Goal: Information Seeking & Learning: Learn about a topic

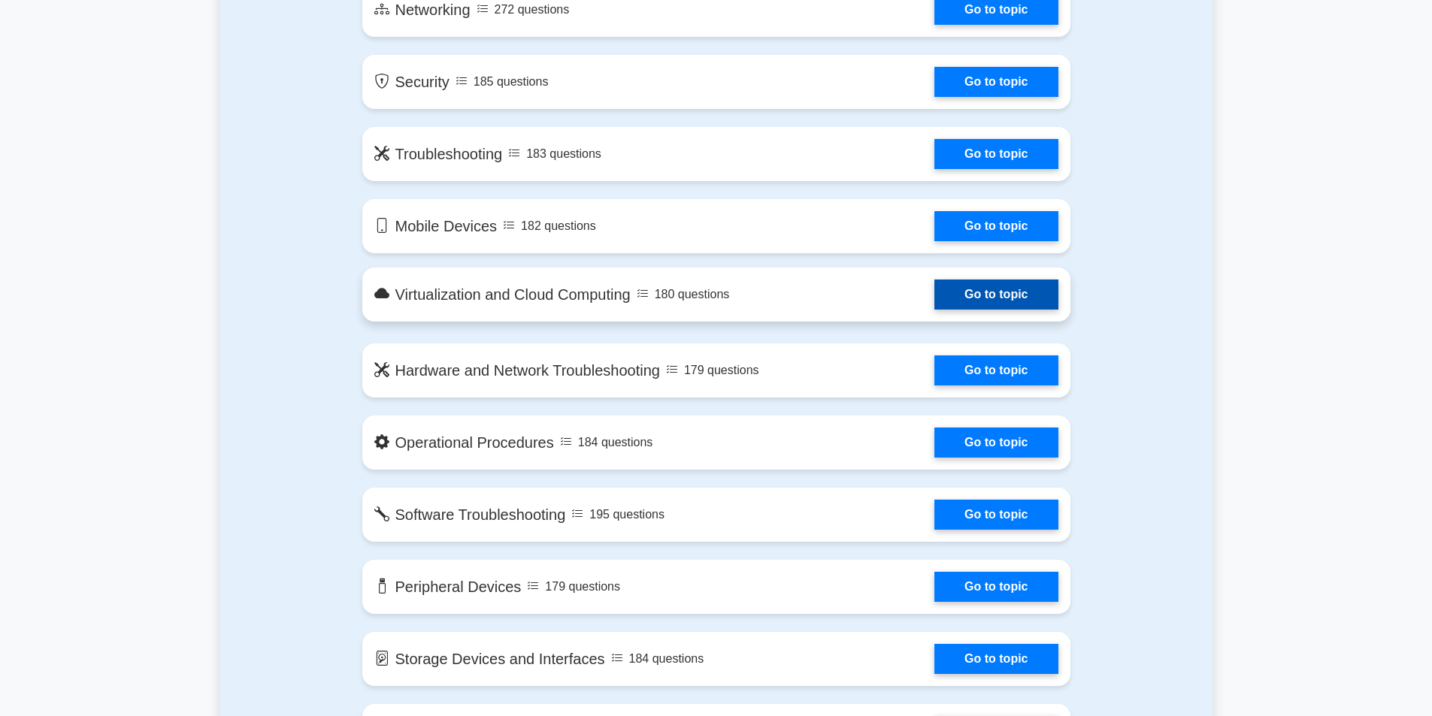
scroll to position [752, 0]
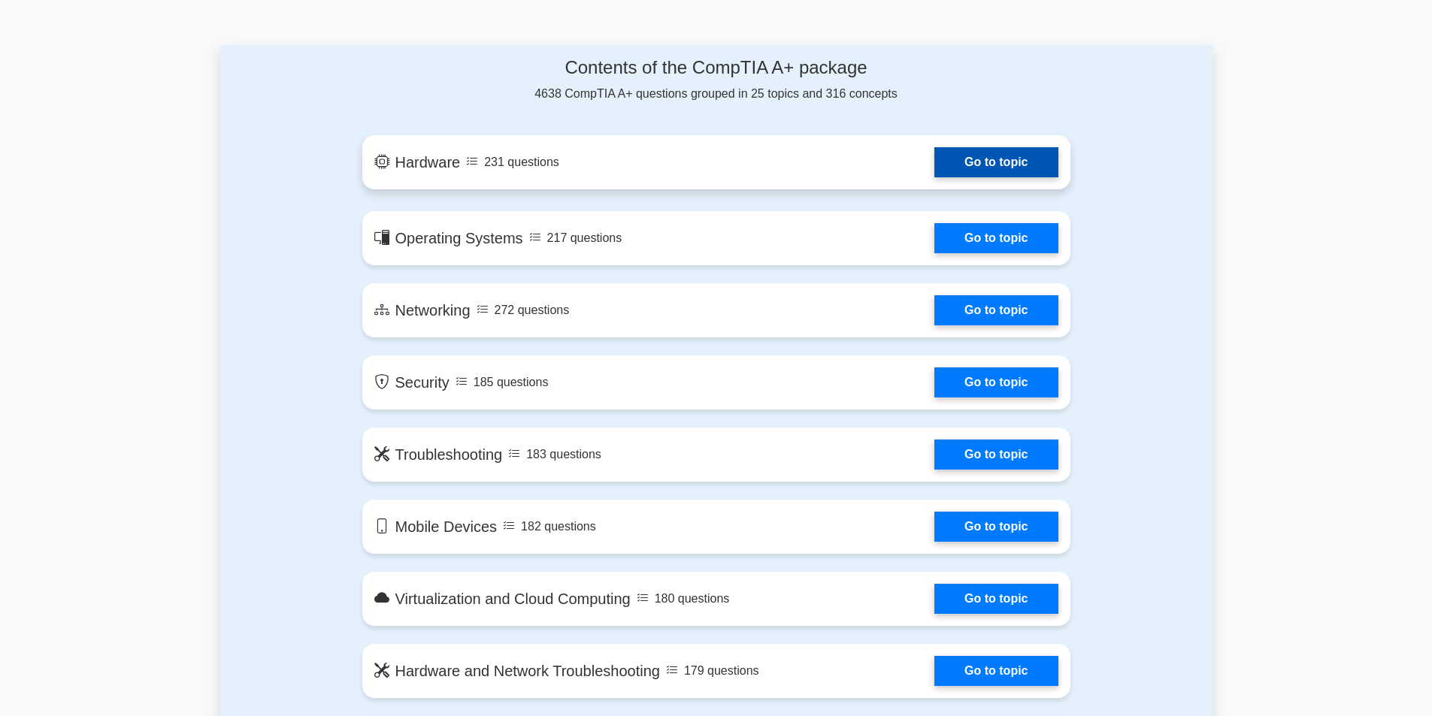
click at [976, 162] on link "Go to topic" at bounding box center [995, 162] width 123 height 30
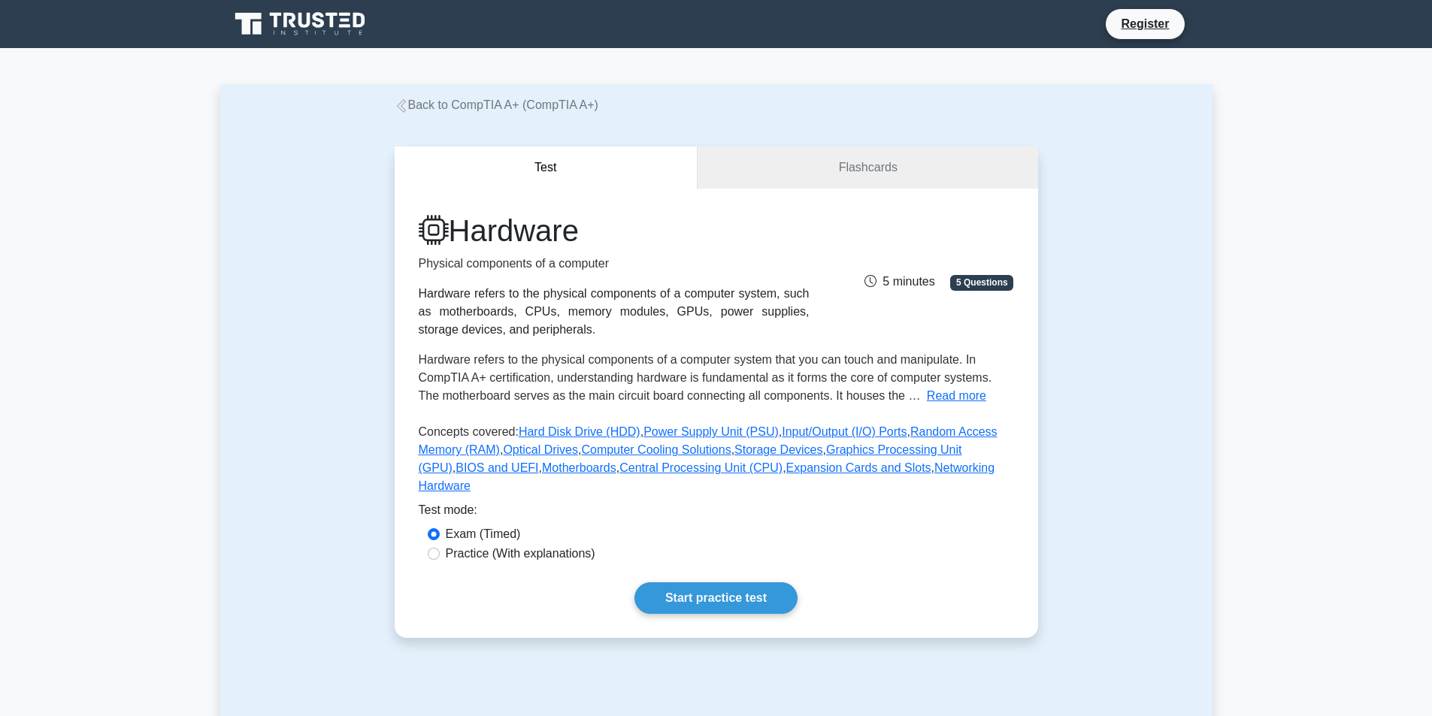
click at [460, 545] on label "Practice (With explanations)" at bounding box center [521, 554] width 150 height 18
click at [440, 548] on input "Practice (With explanations)" at bounding box center [434, 554] width 12 height 12
radio input "true"
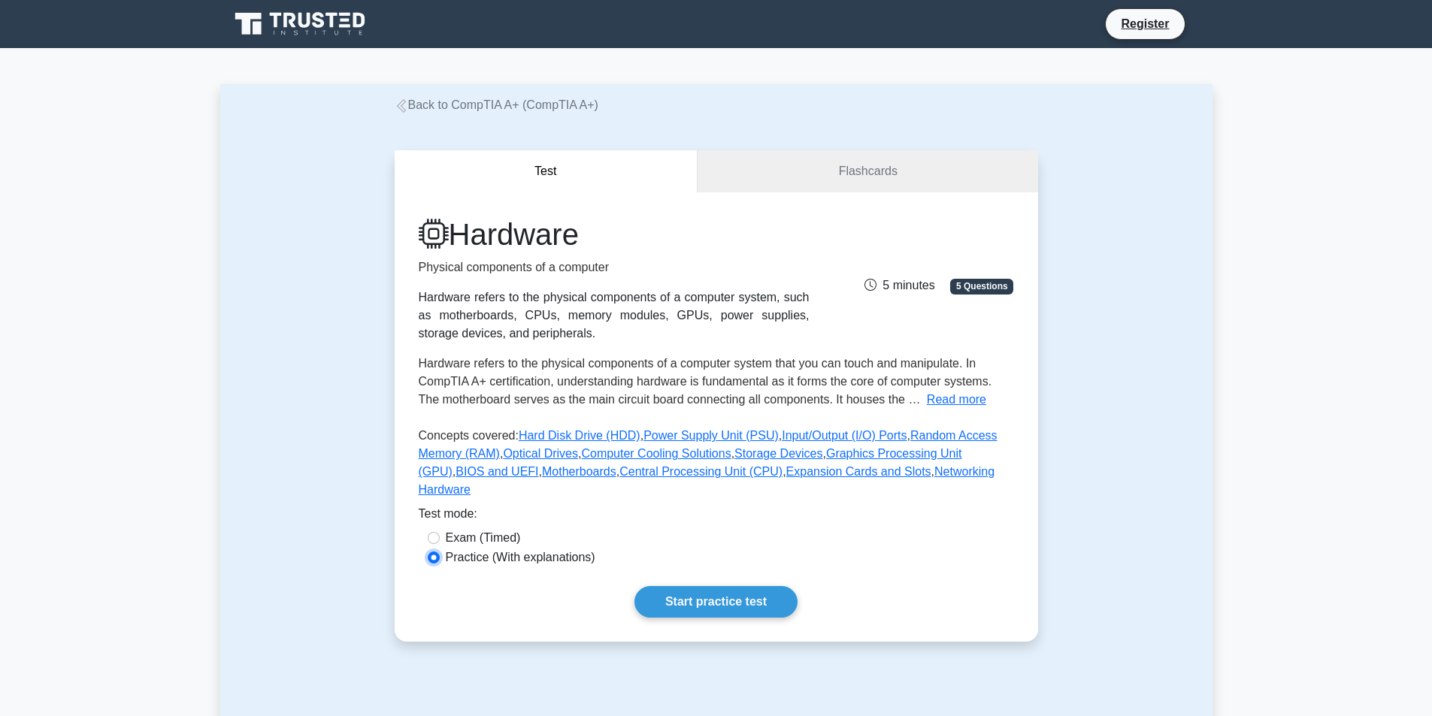
scroll to position [301, 0]
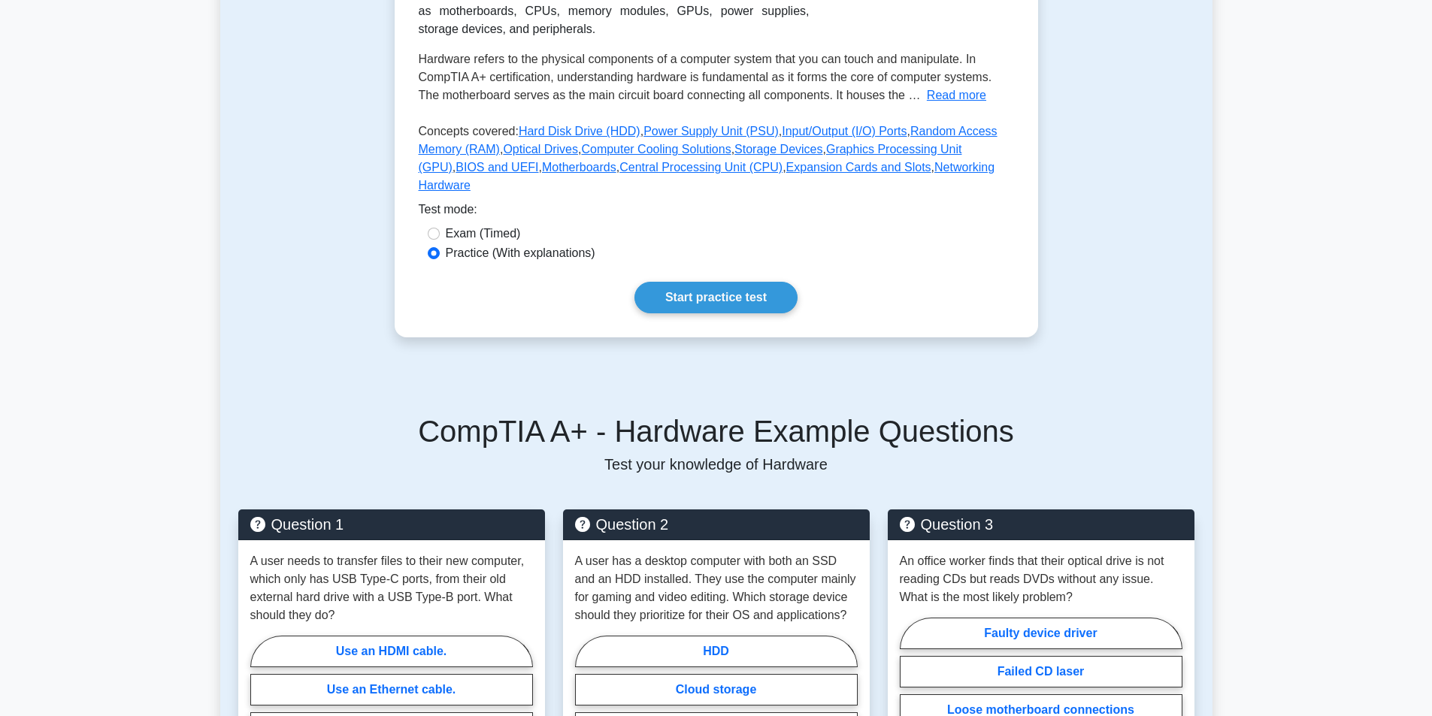
click at [498, 225] on label "Exam (Timed)" at bounding box center [483, 234] width 75 height 18
click at [440, 228] on input "Exam (Timed)" at bounding box center [434, 234] width 12 height 12
radio input "true"
click at [688, 282] on link "Start practice test" at bounding box center [715, 298] width 163 height 32
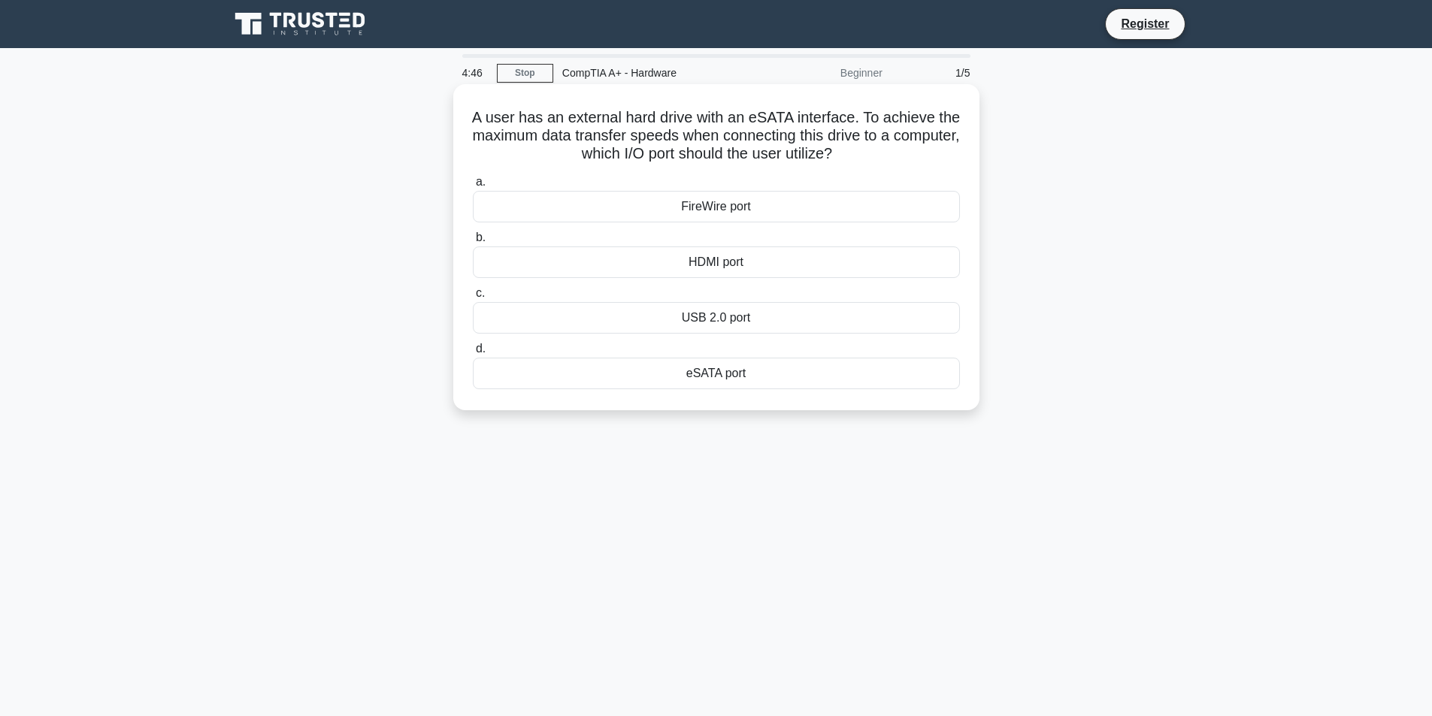
click at [714, 366] on div "eSATA port" at bounding box center [716, 374] width 487 height 32
click at [473, 354] on input "d. eSATA port" at bounding box center [473, 349] width 0 height 10
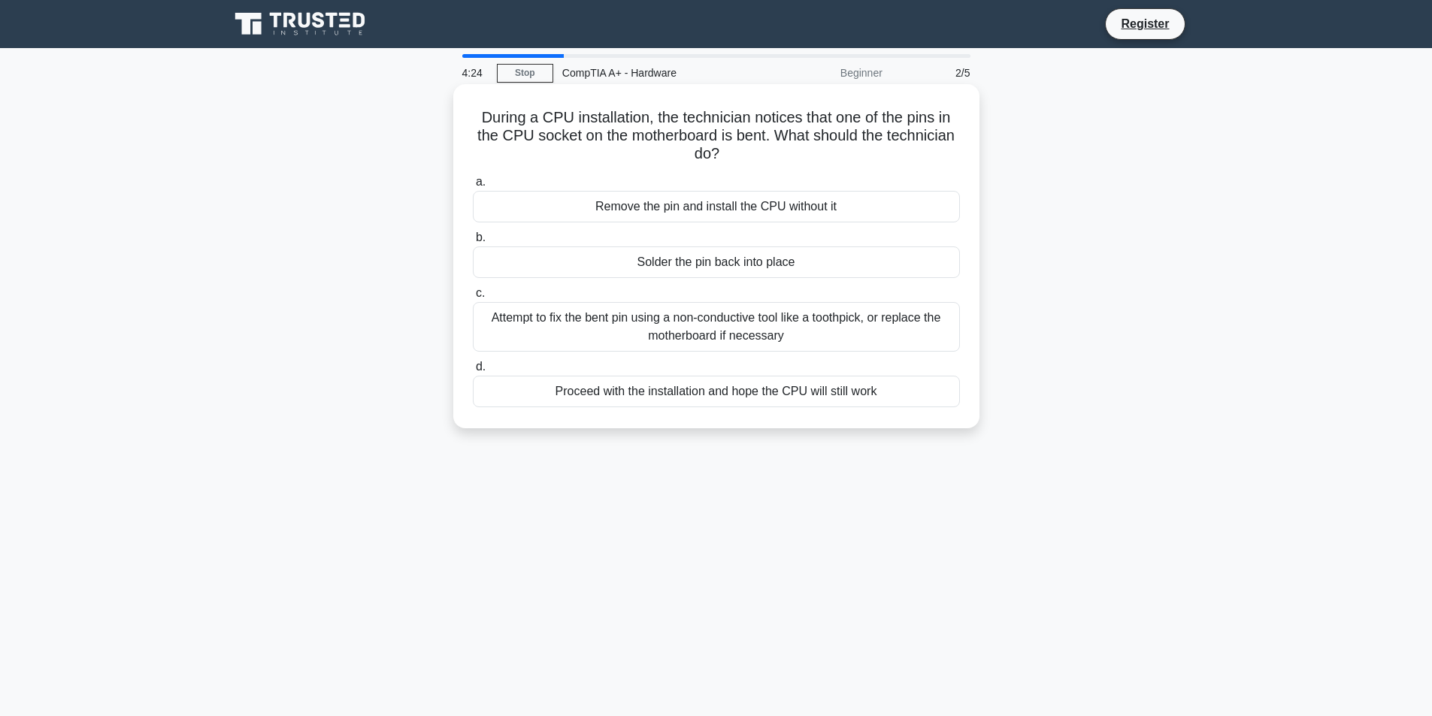
click at [737, 272] on div "Solder the pin back into place" at bounding box center [716, 263] width 487 height 32
click at [473, 243] on input "b. Solder the pin back into place" at bounding box center [473, 238] width 0 height 10
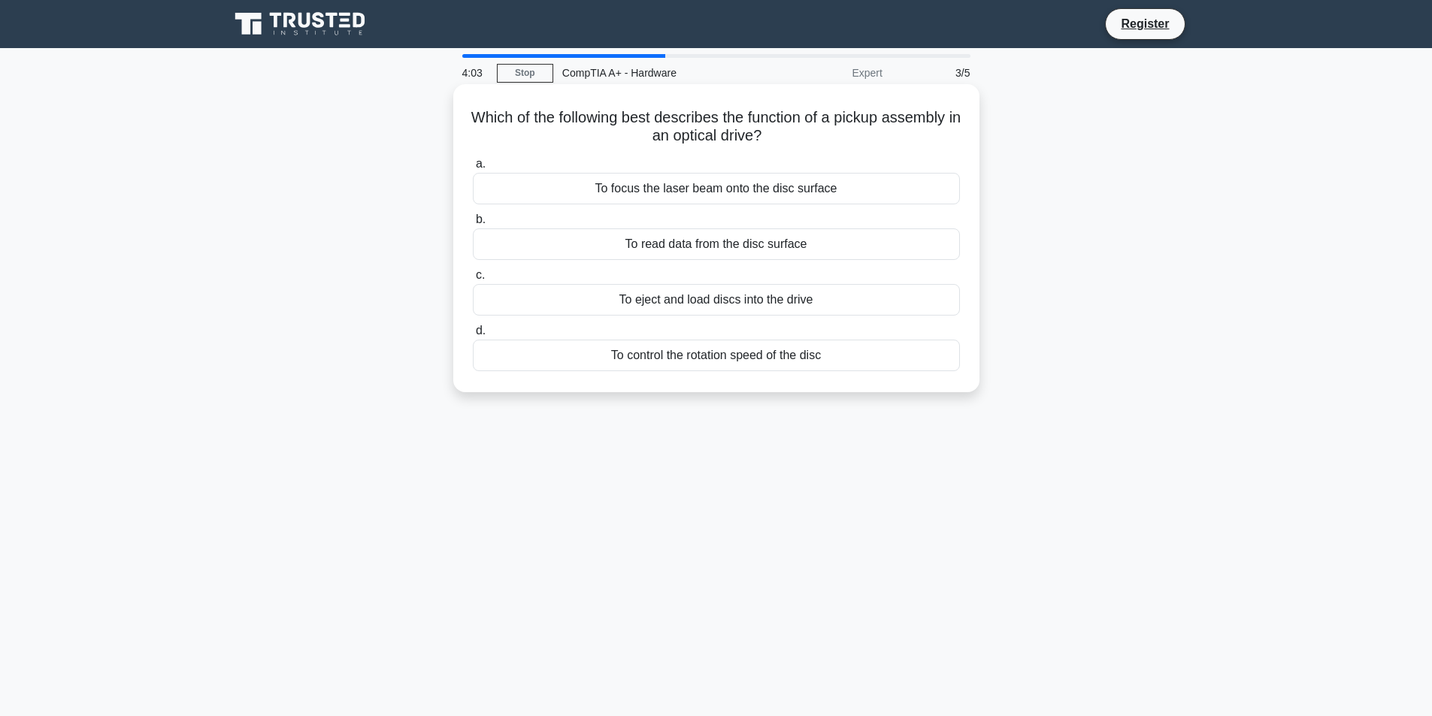
click at [723, 309] on div "To eject and load discs into the drive" at bounding box center [716, 300] width 487 height 32
click at [473, 280] on input "c. To eject and load discs into the drive" at bounding box center [473, 276] width 0 height 10
click at [746, 356] on div "To power the CPU and high-performance components" at bounding box center [716, 356] width 487 height 32
click at [473, 336] on input "d. To power the CPU and high-performance components" at bounding box center [473, 331] width 0 height 10
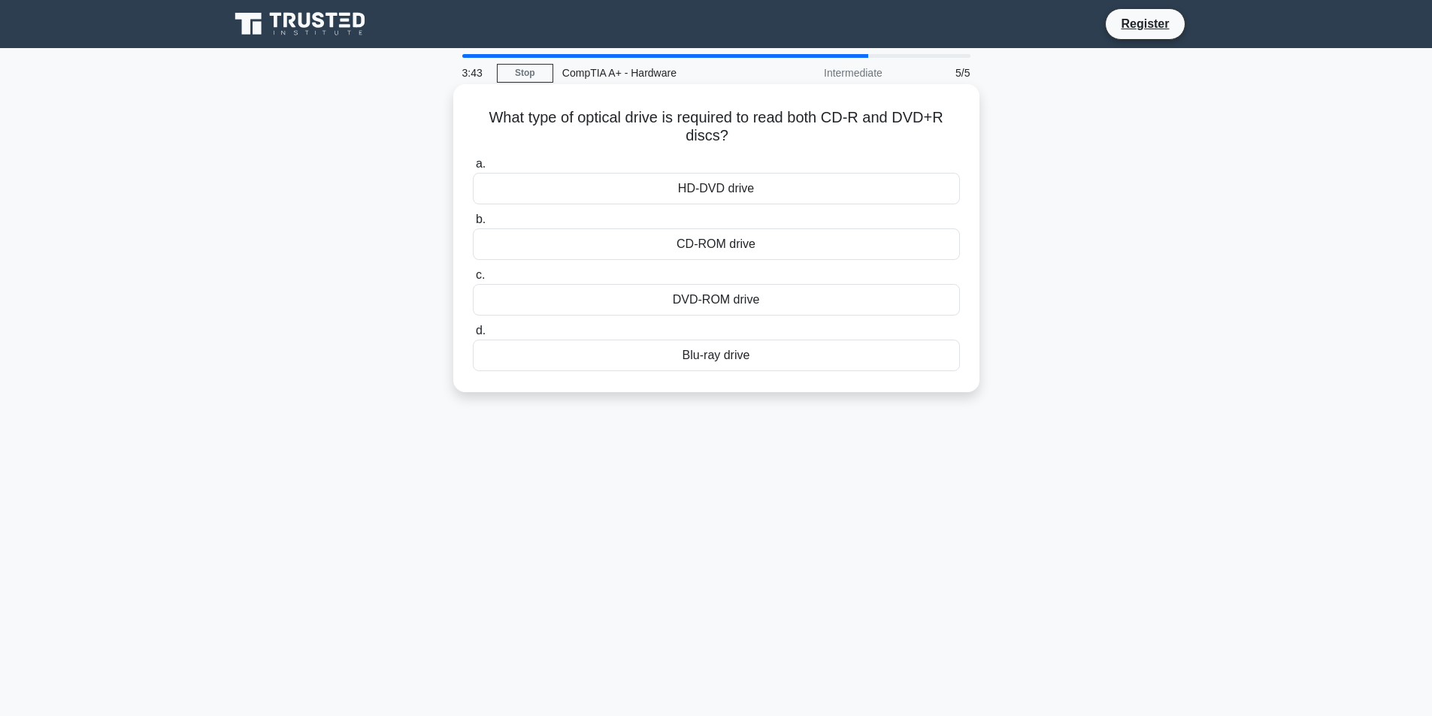
click at [780, 253] on div "CD-ROM drive" at bounding box center [716, 244] width 487 height 32
click at [473, 225] on input "b. CD-ROM drive" at bounding box center [473, 220] width 0 height 10
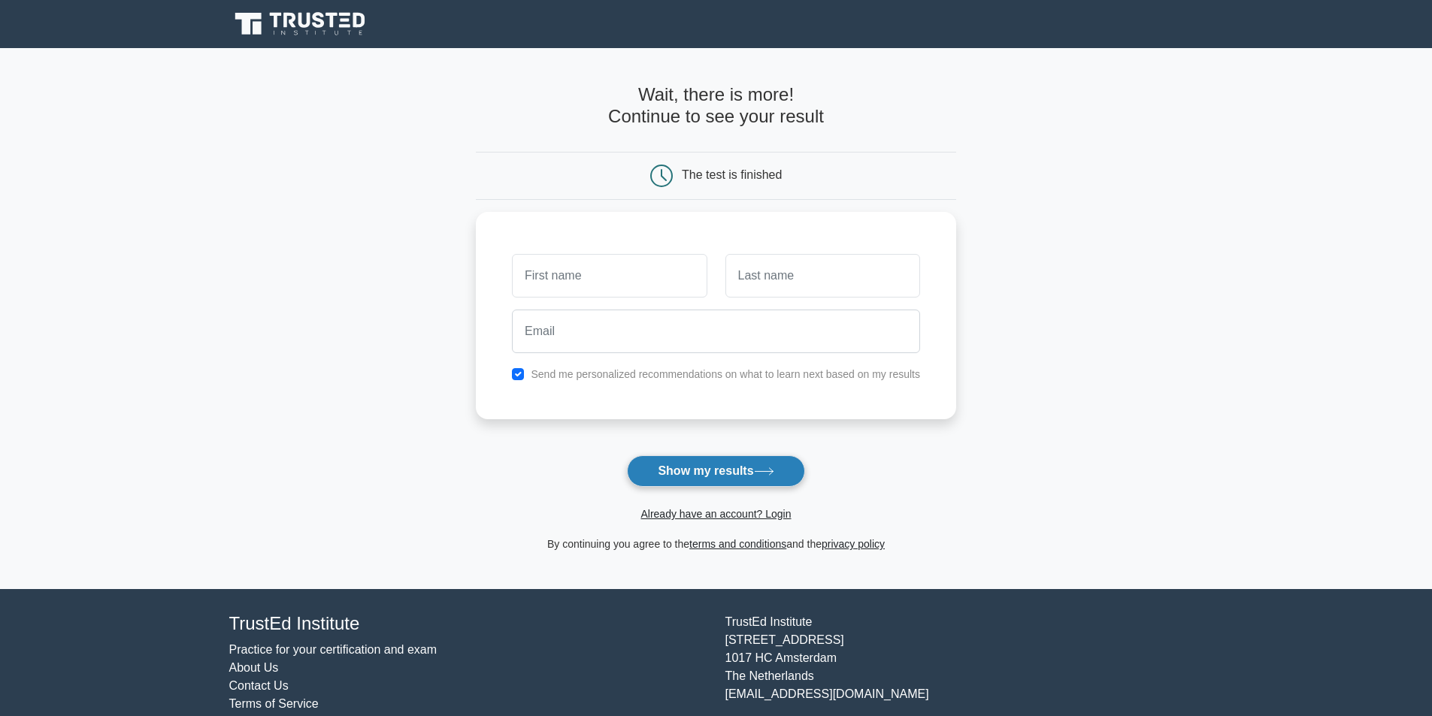
click at [677, 456] on button "Show my results" at bounding box center [715, 471] width 177 height 32
type input "mario"
click at [616, 369] on label "Send me personalized recommendations on what to learn next based on my results" at bounding box center [725, 371] width 389 height 12
click at [579, 375] on label "Send me personalized recommendations on what to learn next based on my results" at bounding box center [725, 371] width 389 height 12
click at [517, 367] on input "checkbox" at bounding box center [518, 371] width 12 height 12
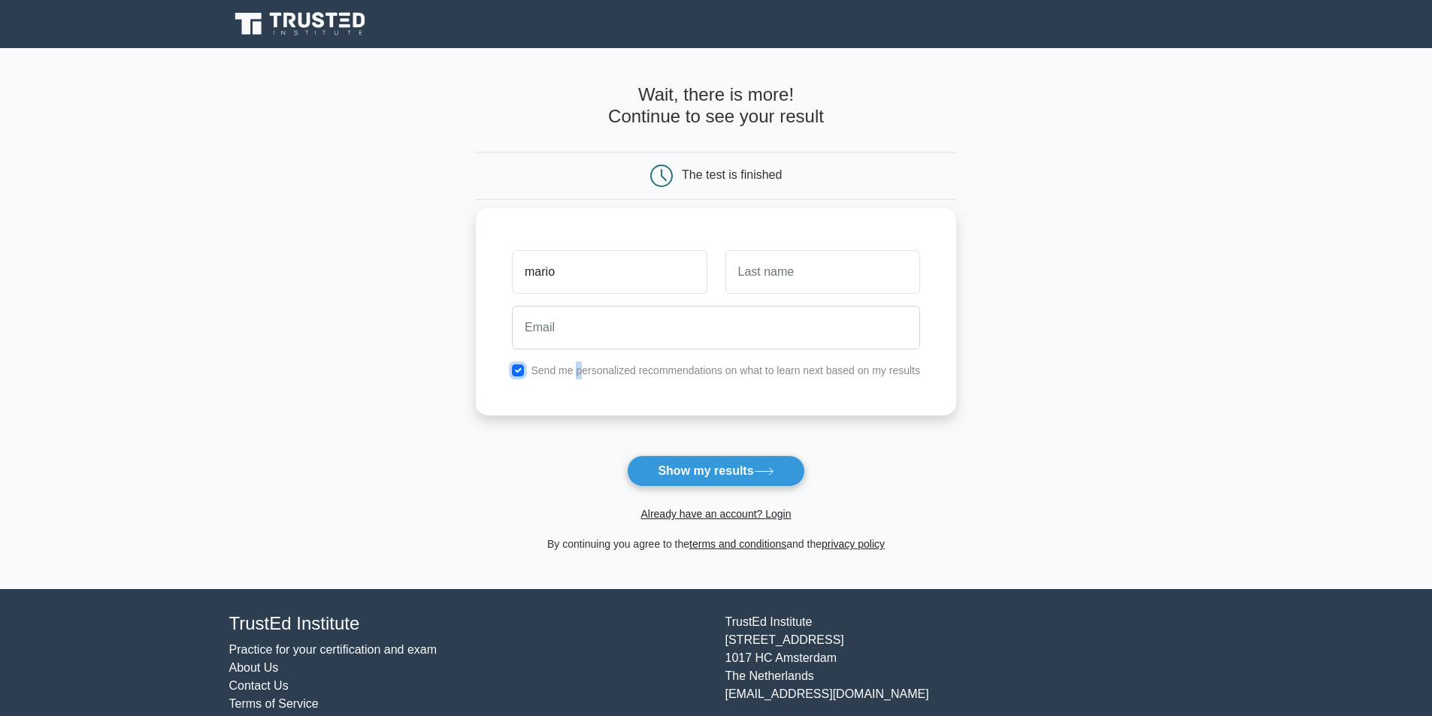
checkbox input "false"
click at [769, 288] on input "text" at bounding box center [822, 272] width 195 height 44
type input "Uando"
click at [749, 458] on button "Show my results" at bounding box center [715, 471] width 177 height 32
click at [667, 337] on input "email" at bounding box center [716, 328] width 408 height 44
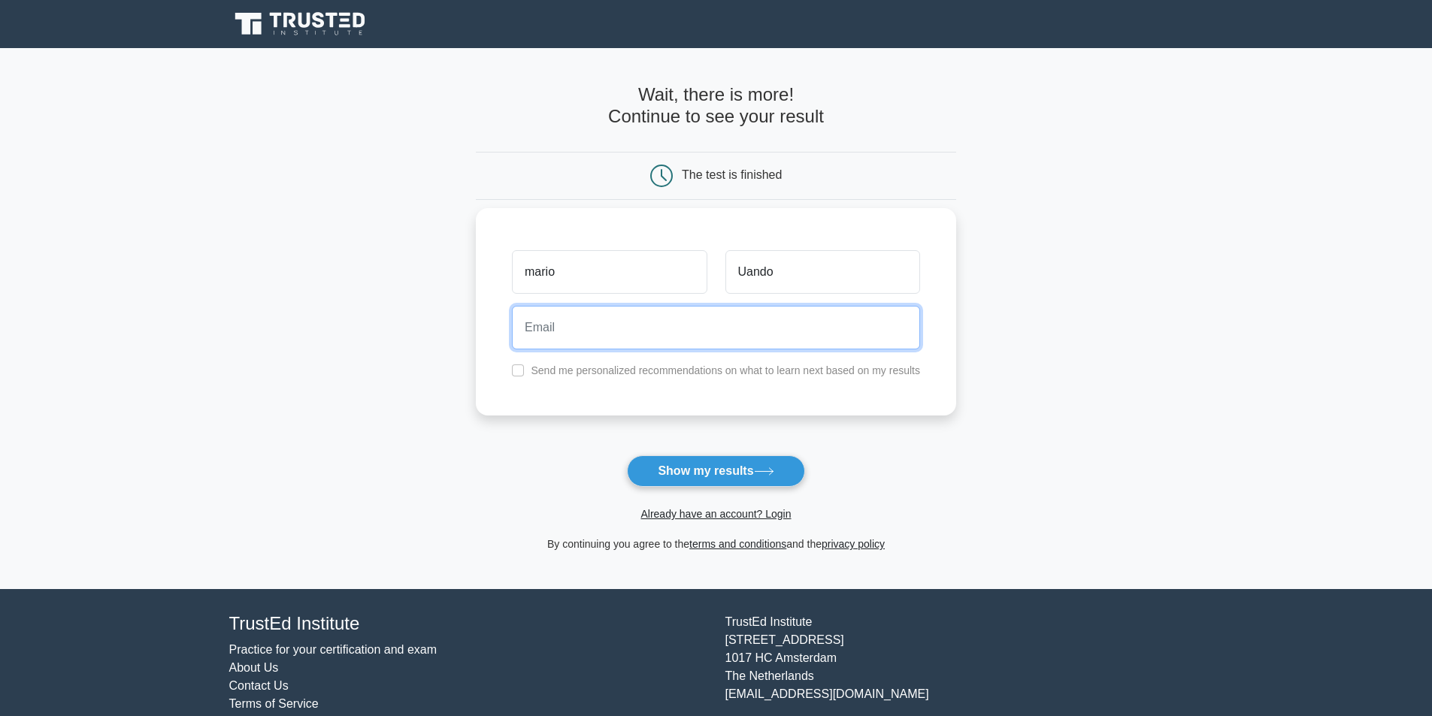
type input "g3nild00@gmail.com"
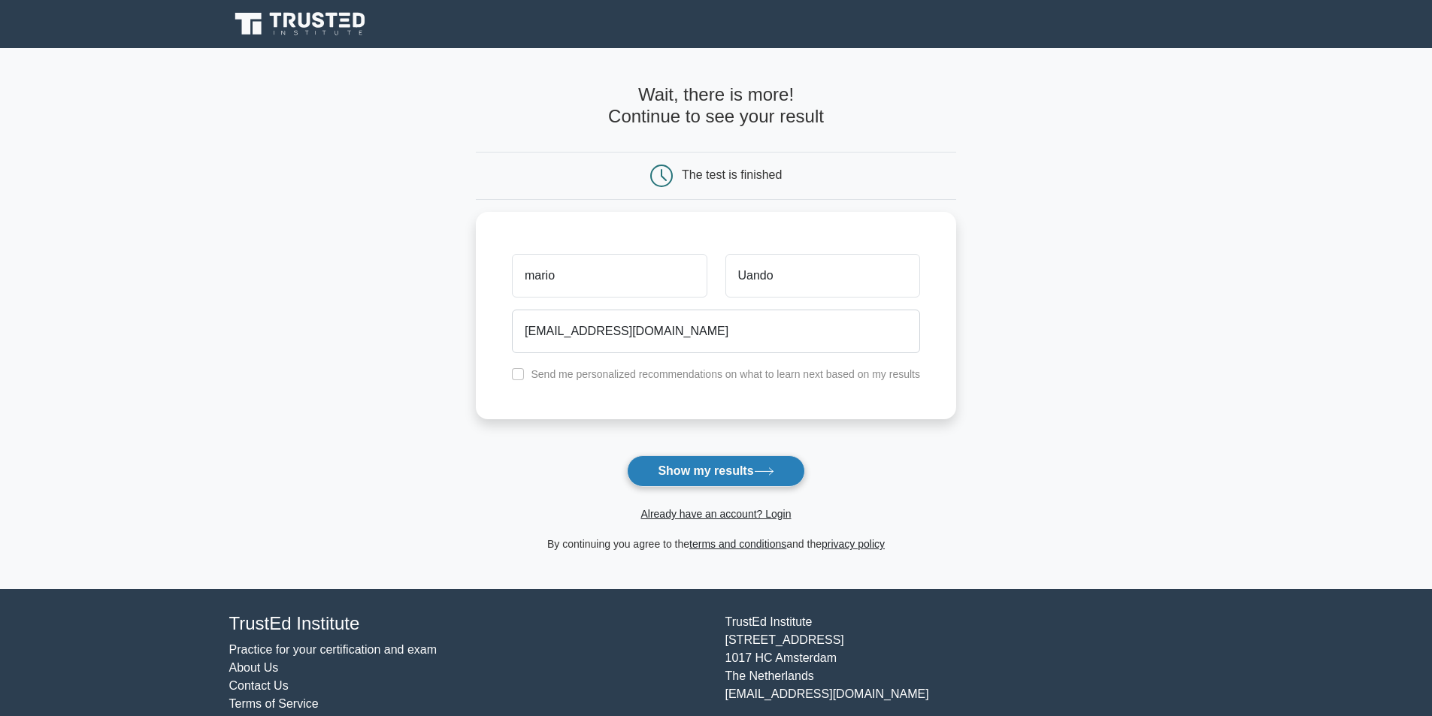
click at [708, 474] on button "Show my results" at bounding box center [715, 471] width 177 height 32
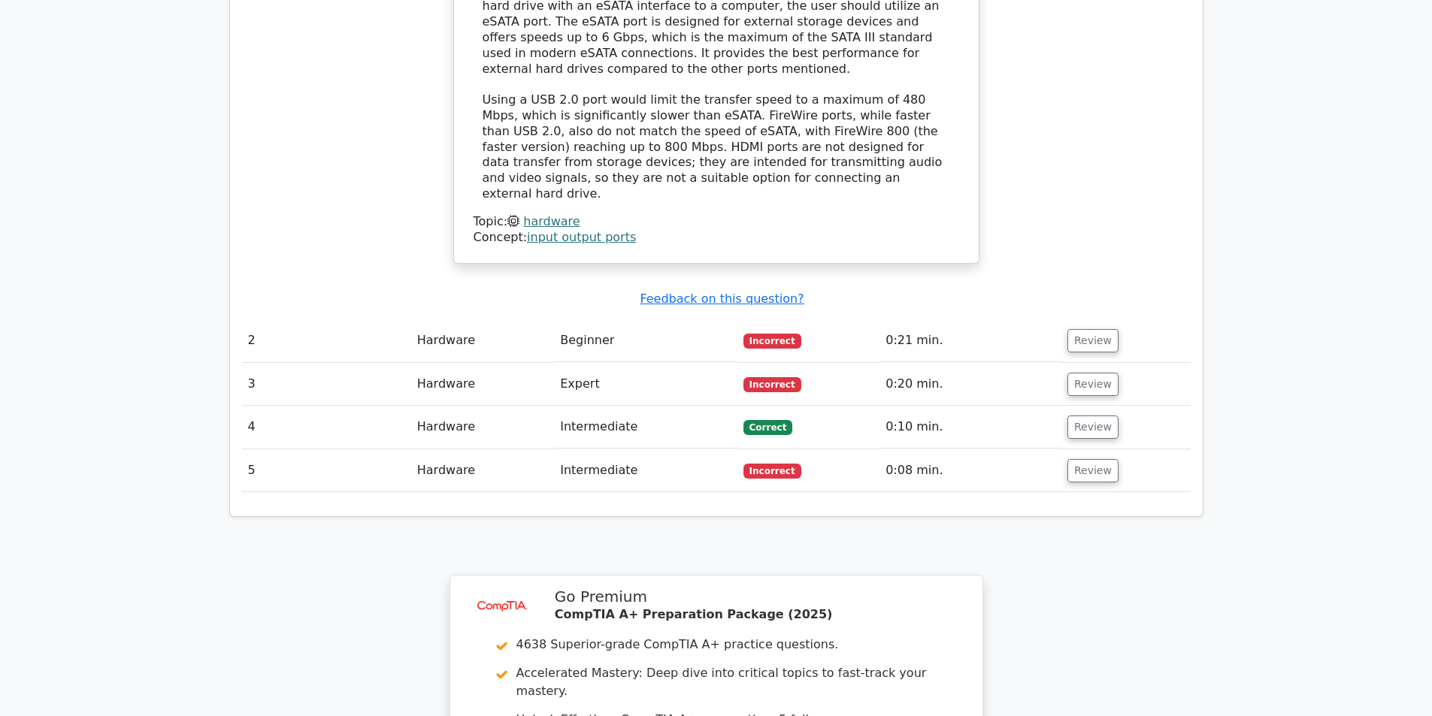
scroll to position [977, 0]
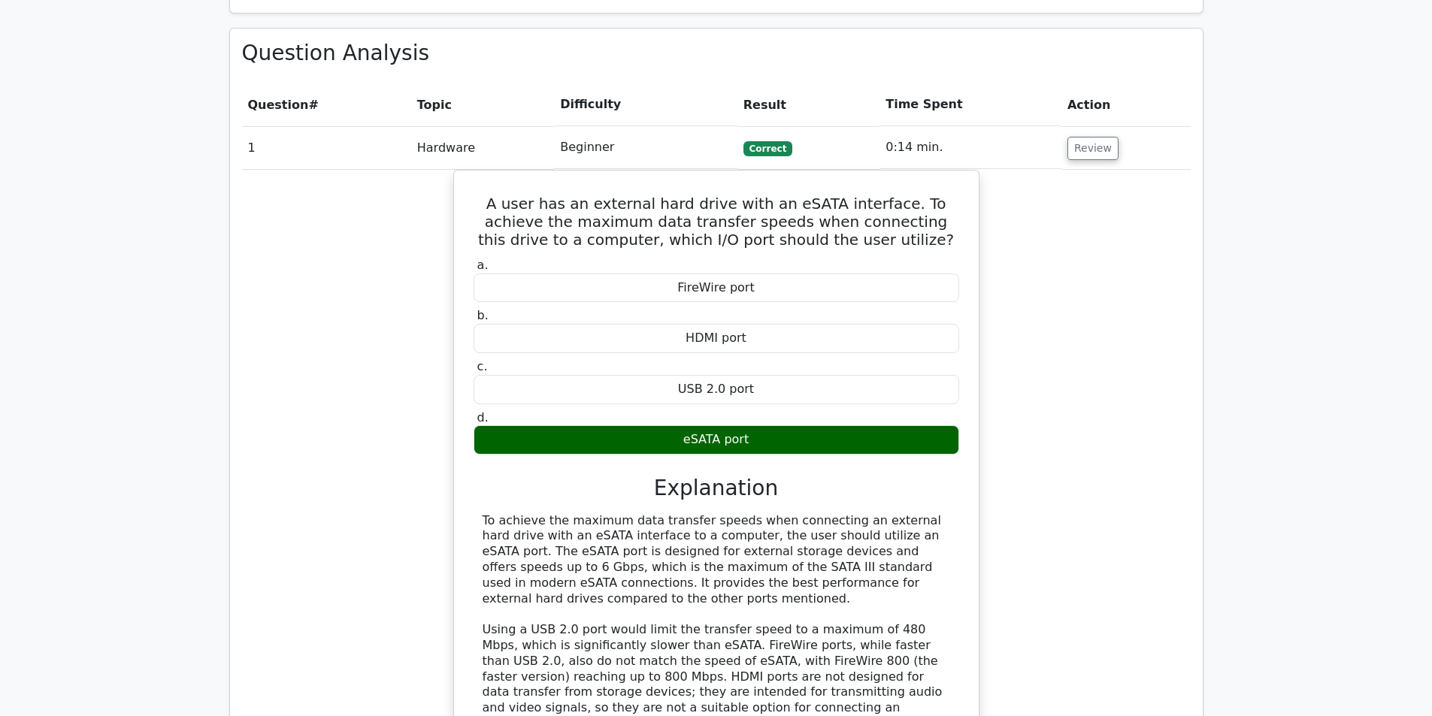
click at [766, 141] on span "Correct" at bounding box center [767, 148] width 49 height 15
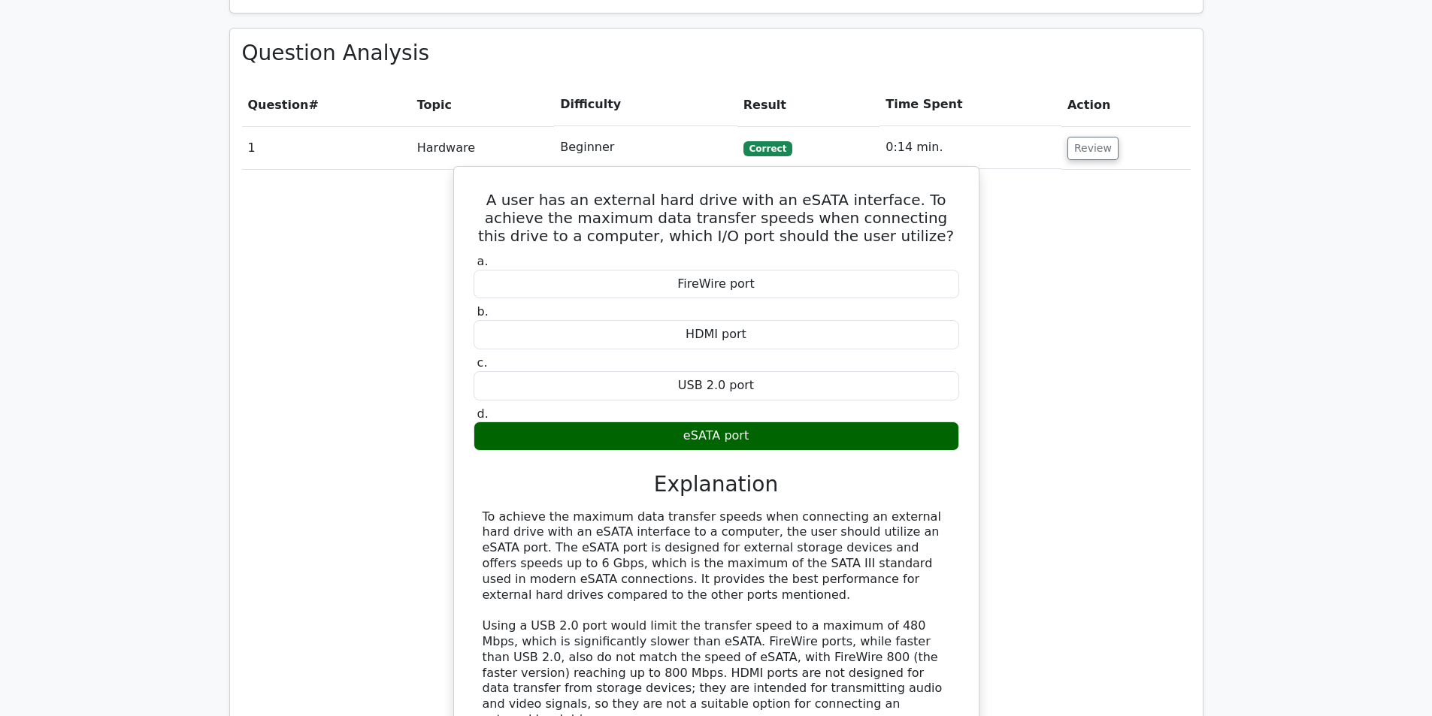
click at [695, 422] on div "eSATA port" at bounding box center [717, 436] width 486 height 29
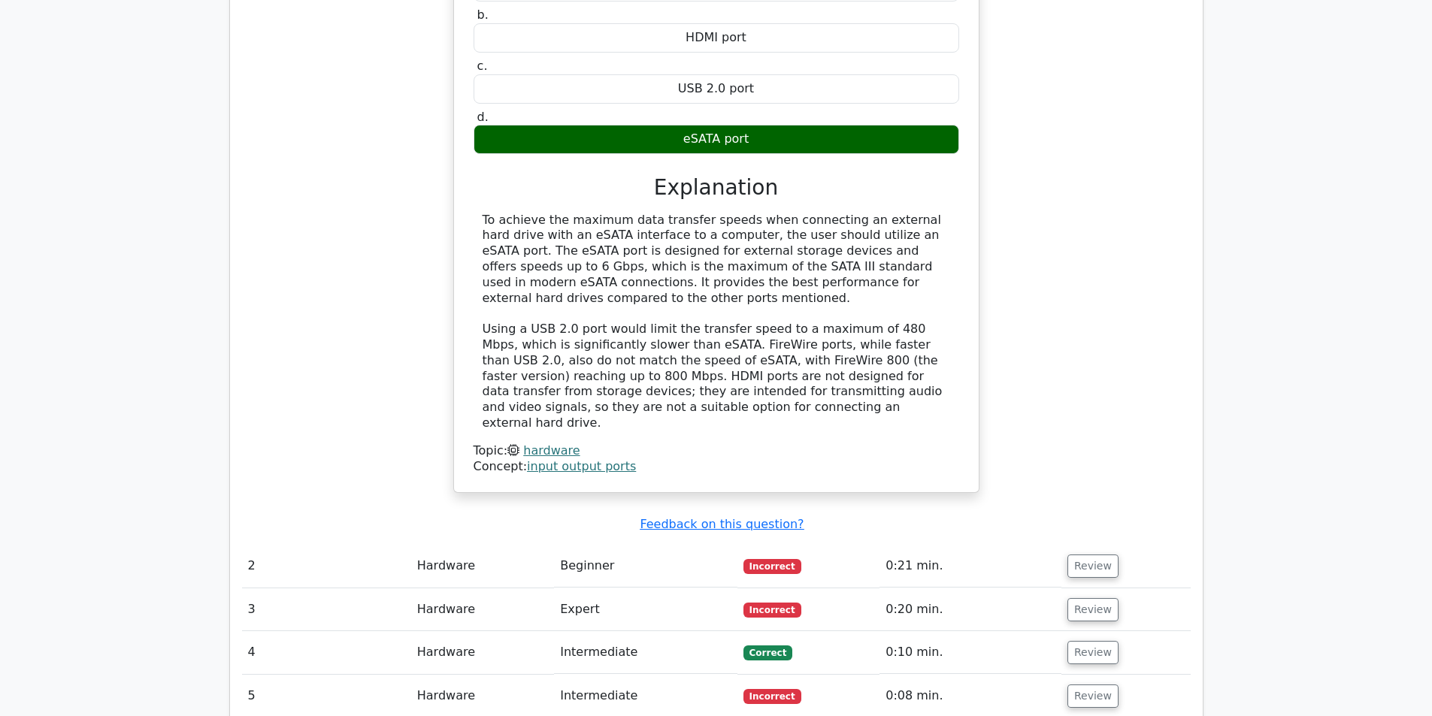
click at [773, 559] on span "Incorrect" at bounding box center [772, 566] width 58 height 15
click at [1089, 555] on button "Review" at bounding box center [1092, 566] width 51 height 23
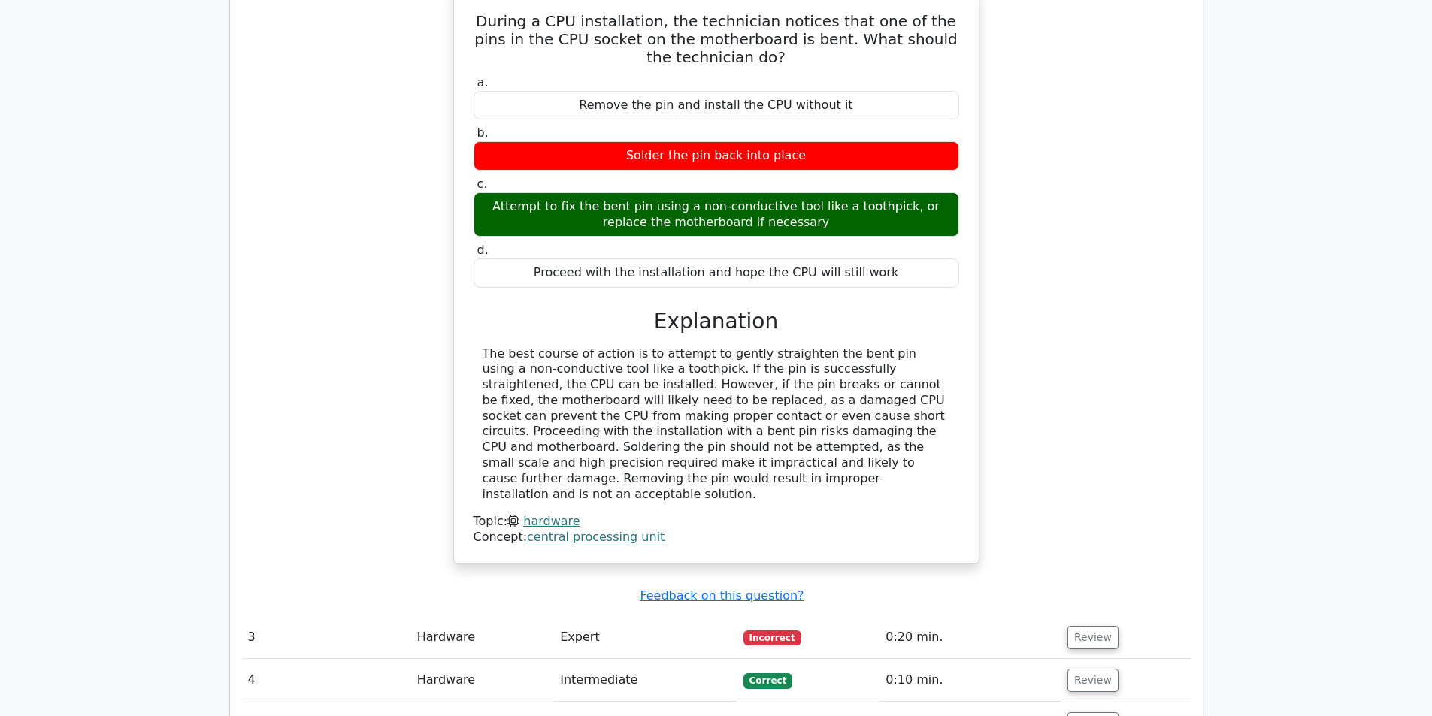
scroll to position [2029, 0]
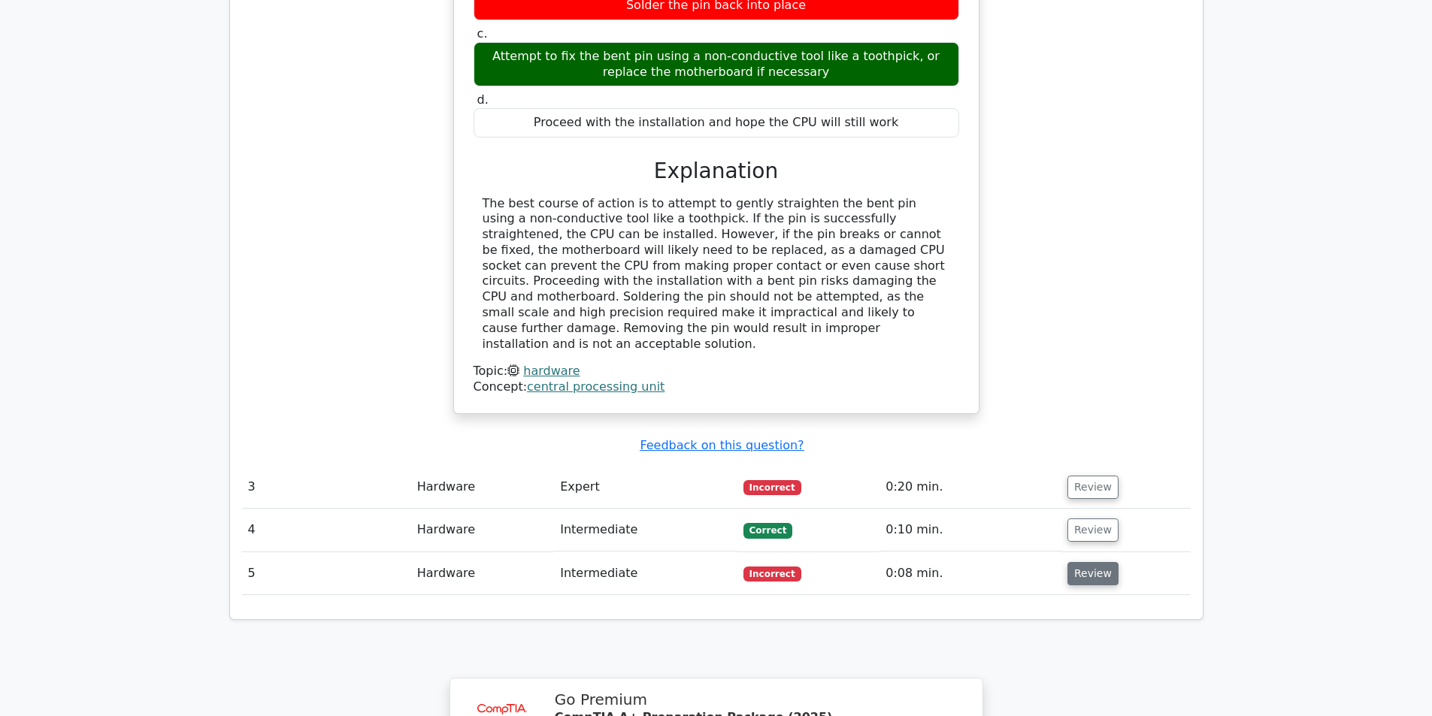
click at [1088, 562] on button "Review" at bounding box center [1092, 573] width 51 height 23
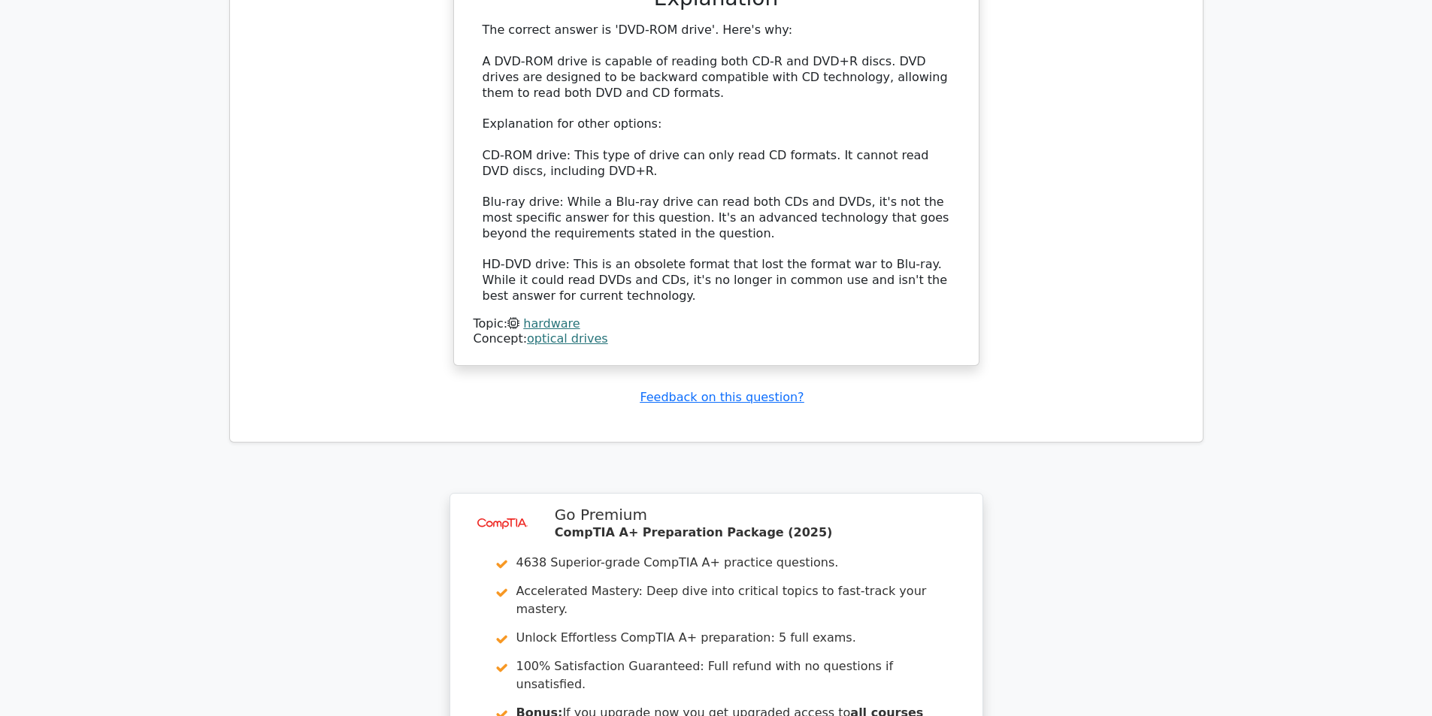
scroll to position [3218, 0]
